Goal: Information Seeking & Learning: Learn about a topic

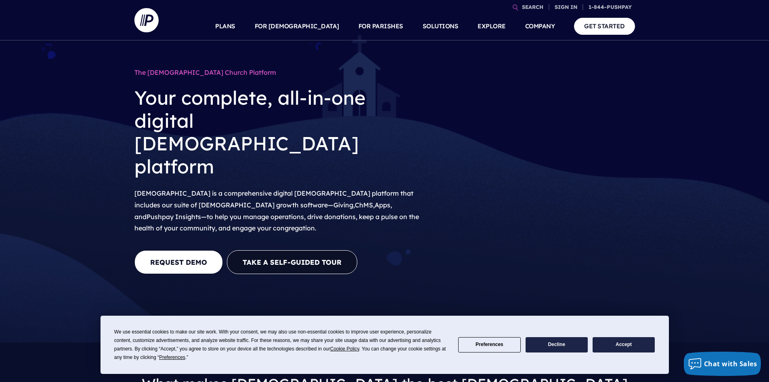
click at [605, 341] on button "Accept" at bounding box center [624, 345] width 62 height 16
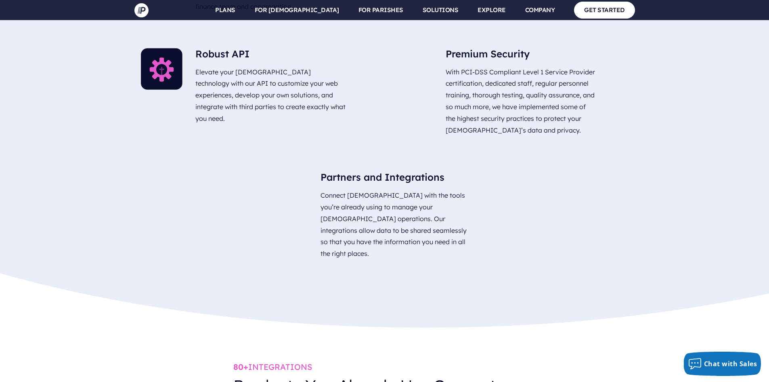
scroll to position [2908, 0]
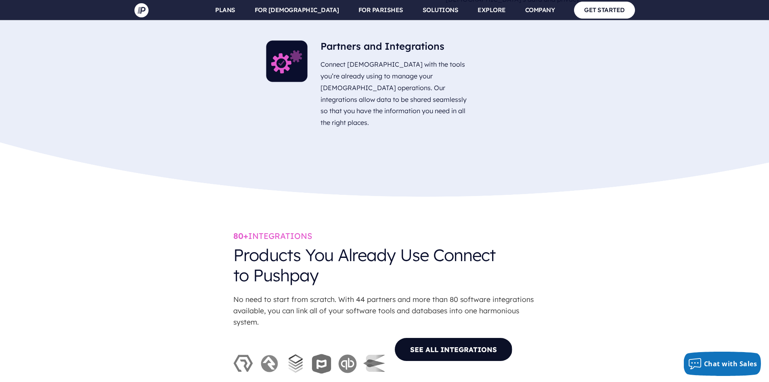
click at [446, 337] on link "SEE ALL INTEGRATIONS" at bounding box center [454, 349] width 118 height 24
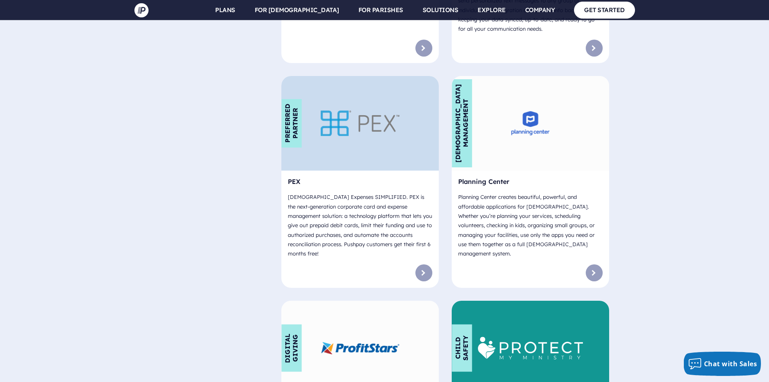
scroll to position [3877, 0]
